Goal: Task Accomplishment & Management: Manage account settings

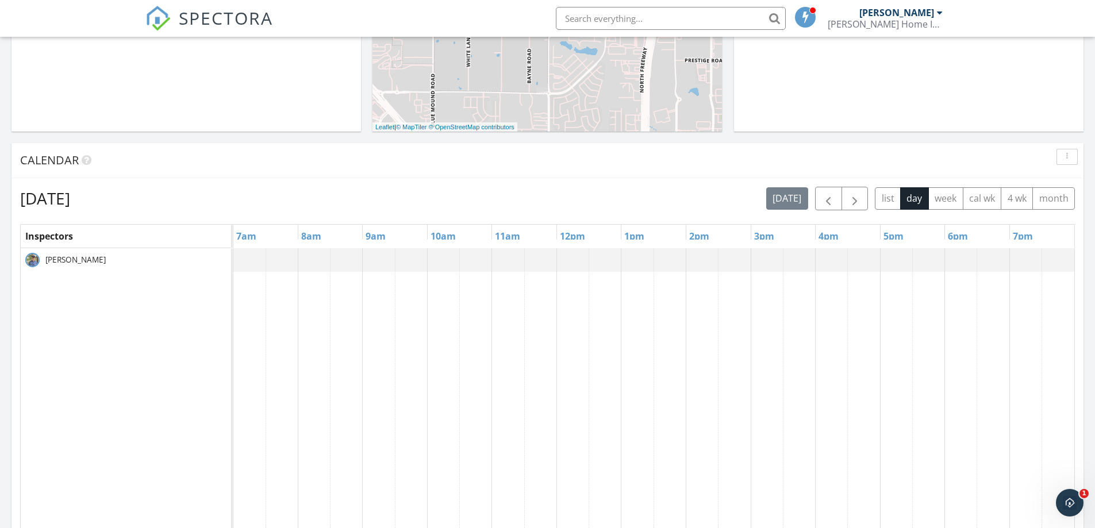
scroll to position [402, 0]
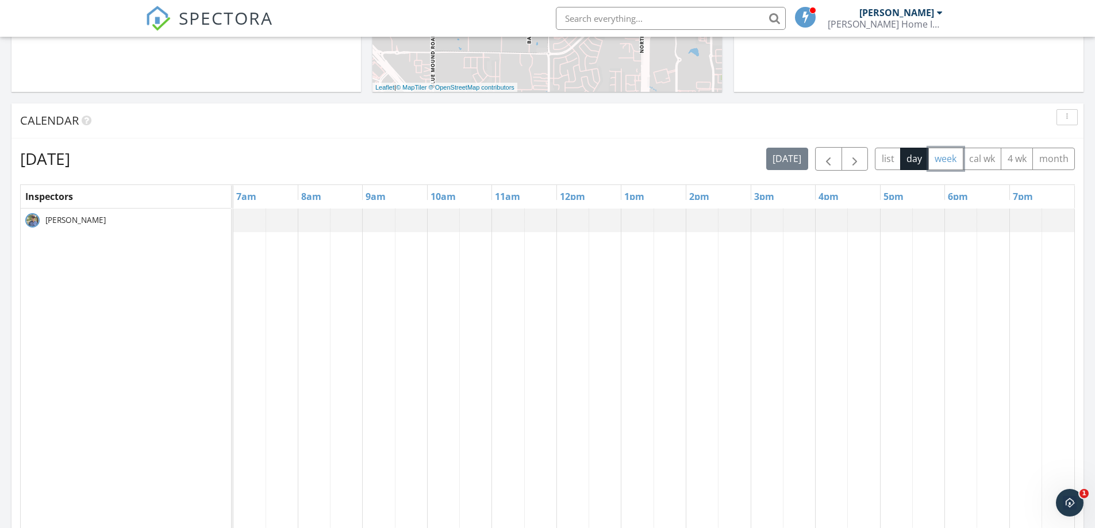
click at [938, 159] on button "week" at bounding box center [945, 159] width 35 height 22
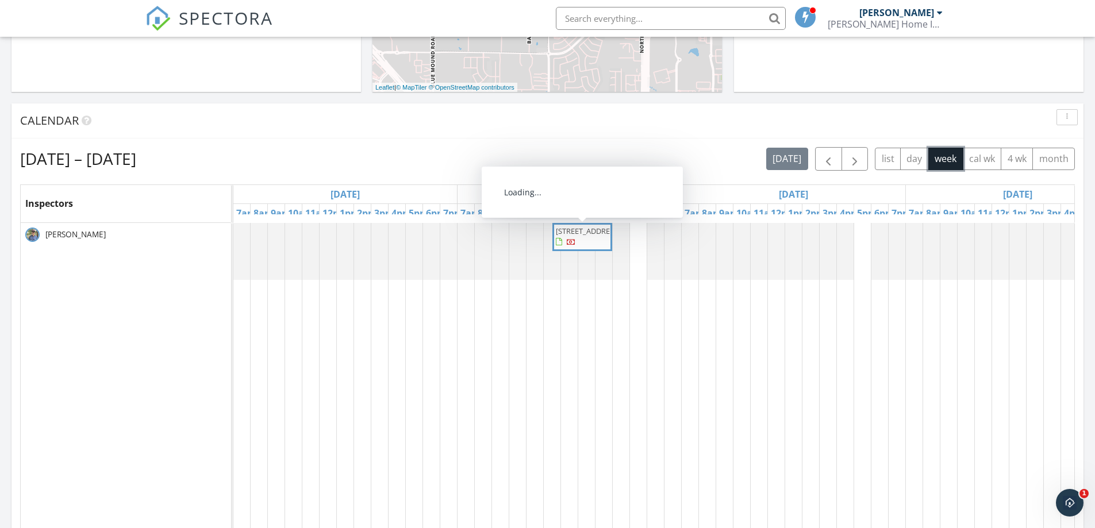
click at [571, 236] on span "3769 Preakness Ct, Cleburne 76033" at bounding box center [588, 231] width 64 height 10
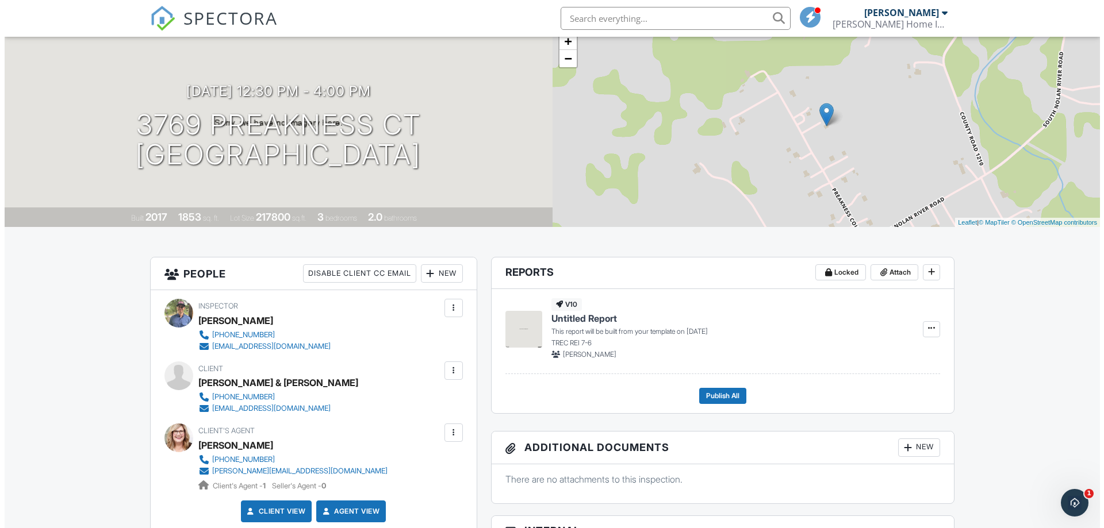
scroll to position [61, 0]
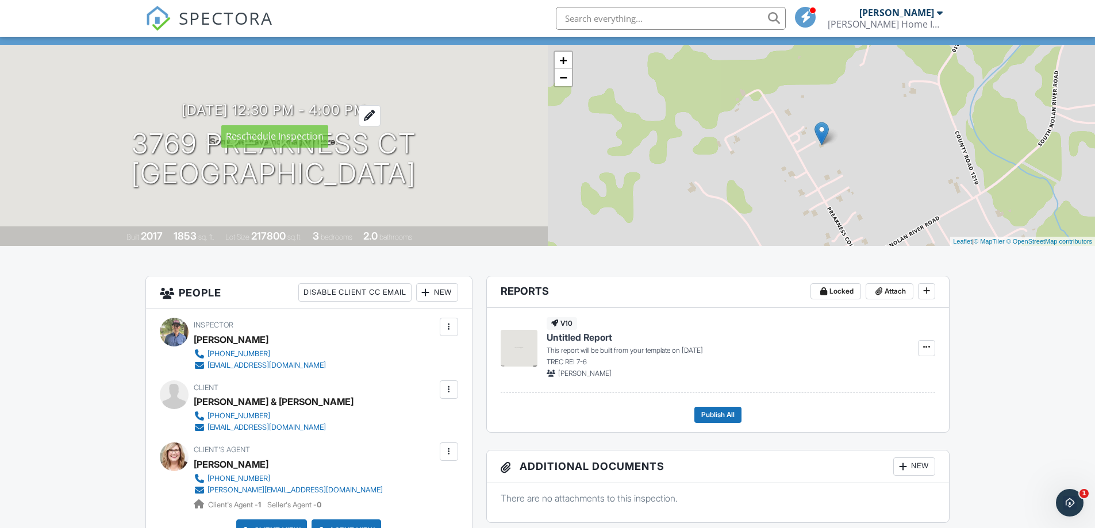
click at [251, 109] on h3 "[DATE] 12:30 pm - 4:00 pm" at bounding box center [274, 110] width 185 height 16
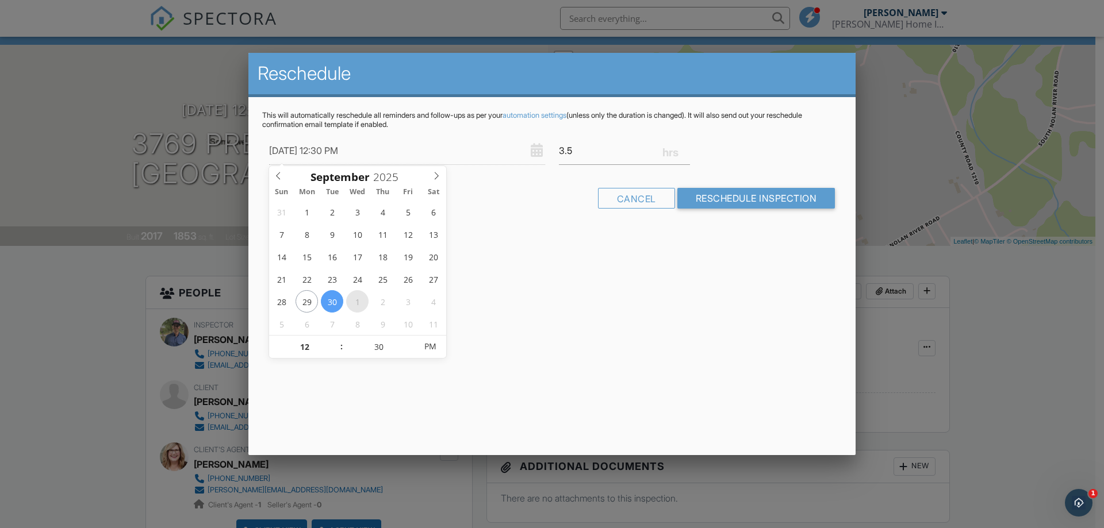
type input "[DATE] 12:30 PM"
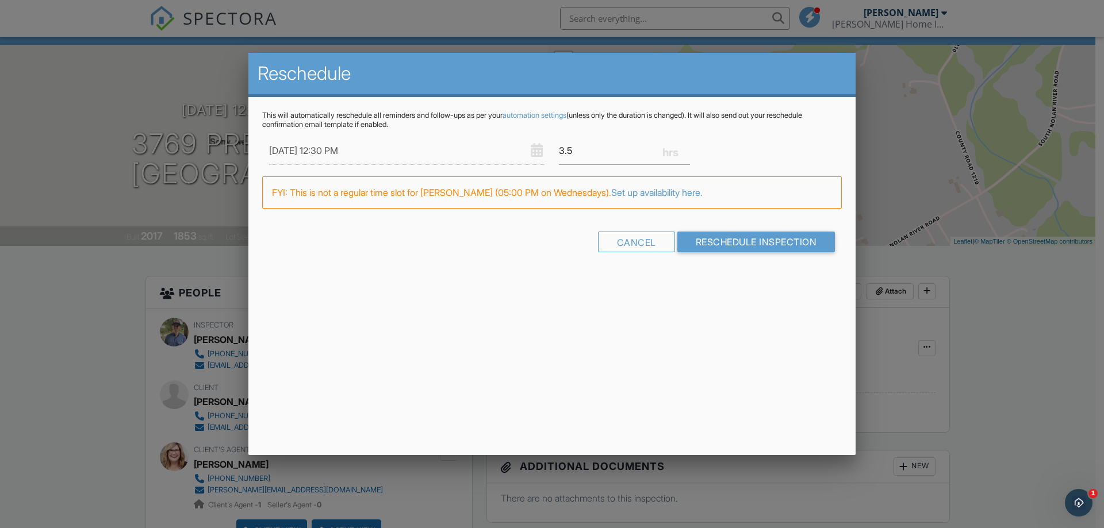
click at [744, 151] on div "[DATE] 12:30 PM 3.5" at bounding box center [551, 151] width 579 height 28
click at [735, 244] on input "Reschedule Inspection" at bounding box center [756, 242] width 158 height 21
